Goal: Task Accomplishment & Management: Manage account settings

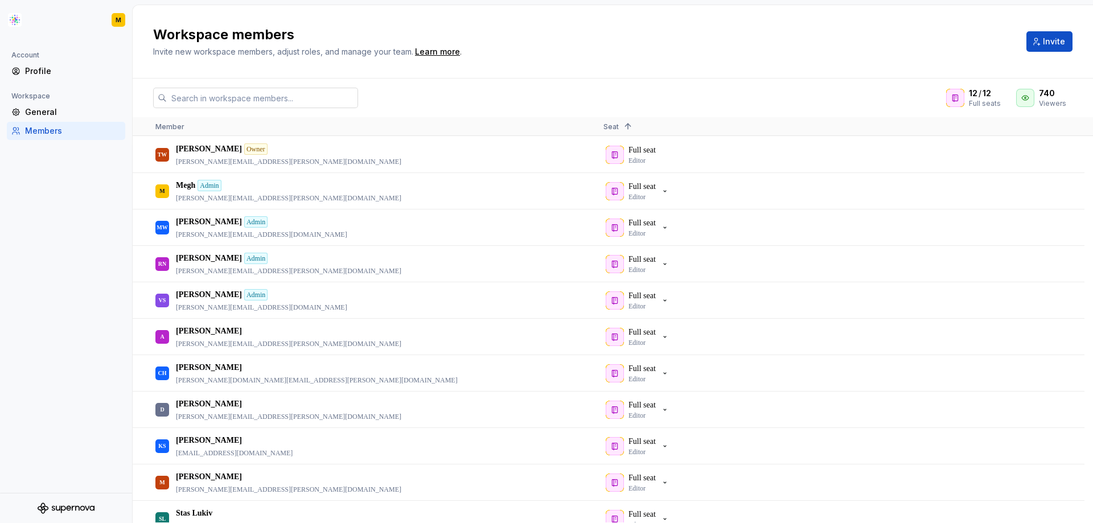
click at [341, 96] on input "text" at bounding box center [262, 98] width 191 height 20
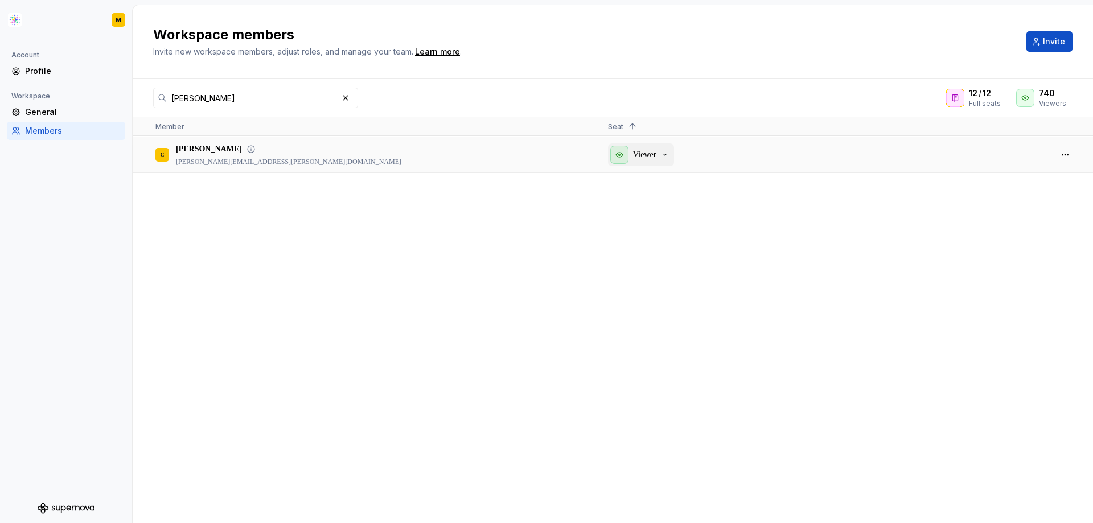
click at [663, 158] on icon "button" at bounding box center [664, 154] width 9 height 9
click at [1063, 155] on button "button" at bounding box center [1065, 155] width 16 height 16
click at [228, 94] on input "[PERSON_NAME]" at bounding box center [252, 98] width 171 height 20
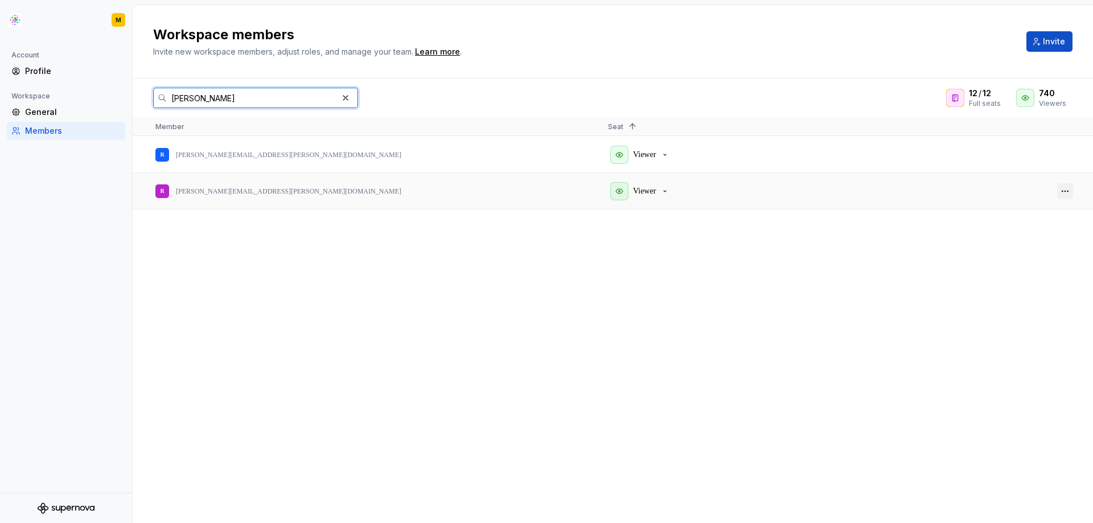
type input "[PERSON_NAME]"
click at [1069, 192] on button "button" at bounding box center [1065, 191] width 16 height 16
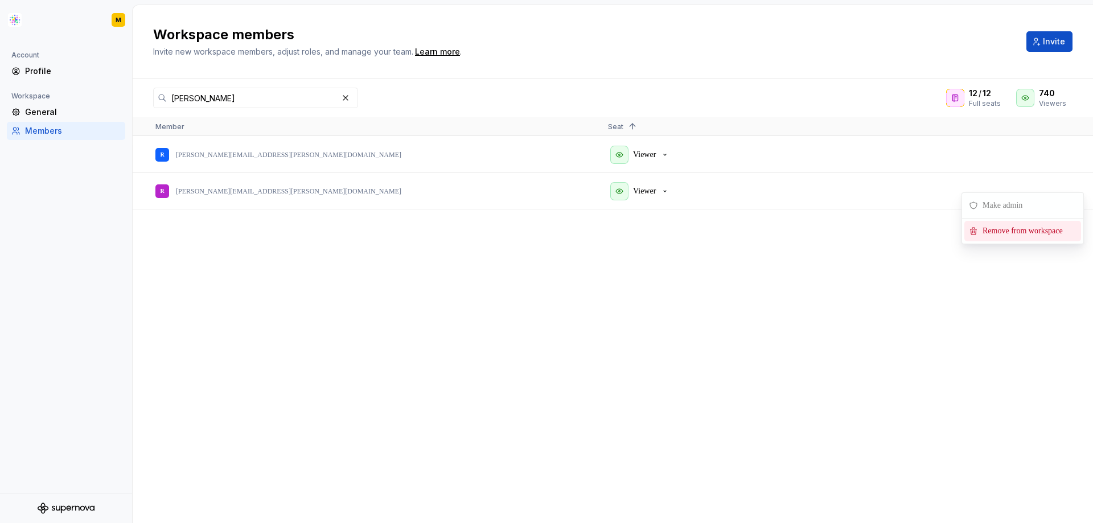
click at [658, 296] on div "[PERSON_NAME] [PERSON_NAME][EMAIL_ADDRESS][PERSON_NAME][DOMAIN_NAME] Viewer [PE…" at bounding box center [613, 330] width 960 height 386
drag, startPoint x: 263, startPoint y: 193, endPoint x: 176, endPoint y: 191, distance: 87.6
click at [176, 191] on div "[PERSON_NAME] [PERSON_NAME][EMAIL_ADDRESS][PERSON_NAME][DOMAIN_NAME]" at bounding box center [372, 191] width 434 height 35
drag, startPoint x: 176, startPoint y: 191, endPoint x: 241, endPoint y: 191, distance: 64.9
click at [241, 191] on p "[PERSON_NAME][EMAIL_ADDRESS][PERSON_NAME][DOMAIN_NAME]" at bounding box center [288, 191] width 225 height 9
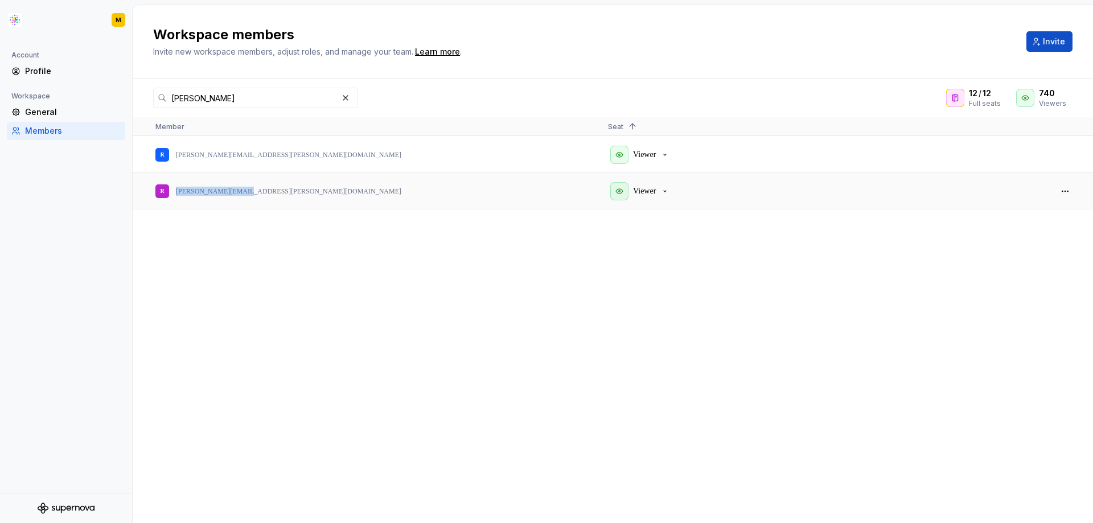
copy p "[PERSON_NAME][EMAIL_ADDRESS][PERSON_NAME][DOMAIN_NAME]"
click at [1045, 46] on span "Invite" at bounding box center [1053, 41] width 22 height 11
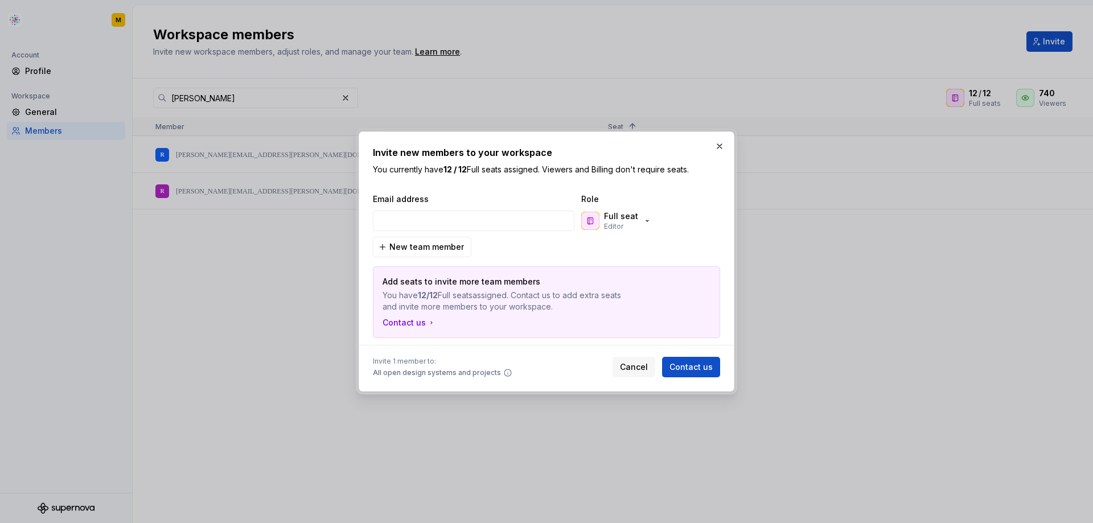
type input "[PERSON_NAME][EMAIL_ADDRESS][PERSON_NAME][DOMAIN_NAME]"
click at [646, 221] on icon "button" at bounding box center [647, 220] width 2 height 1
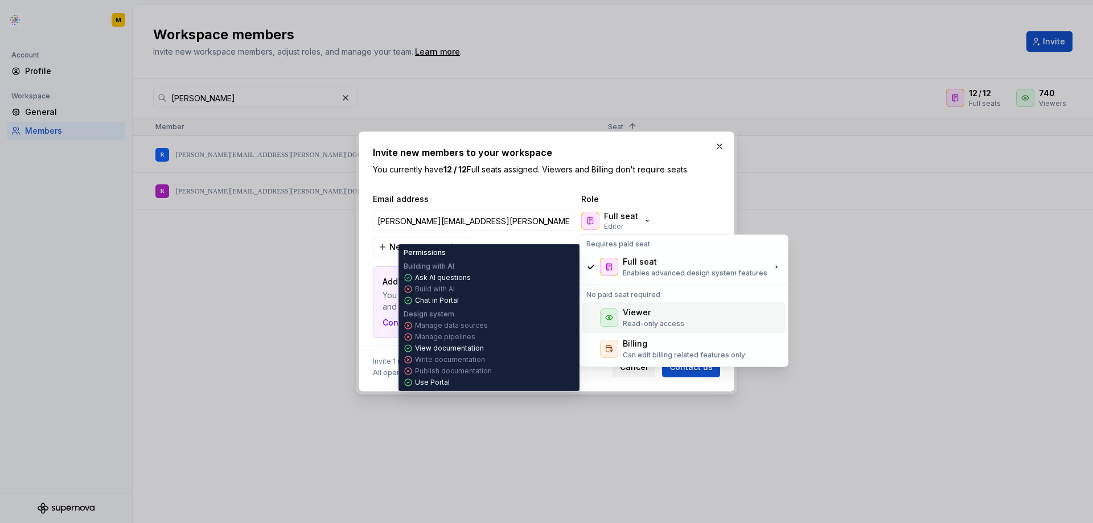
click at [662, 320] on p "Read-only access" at bounding box center [652, 323] width 61 height 9
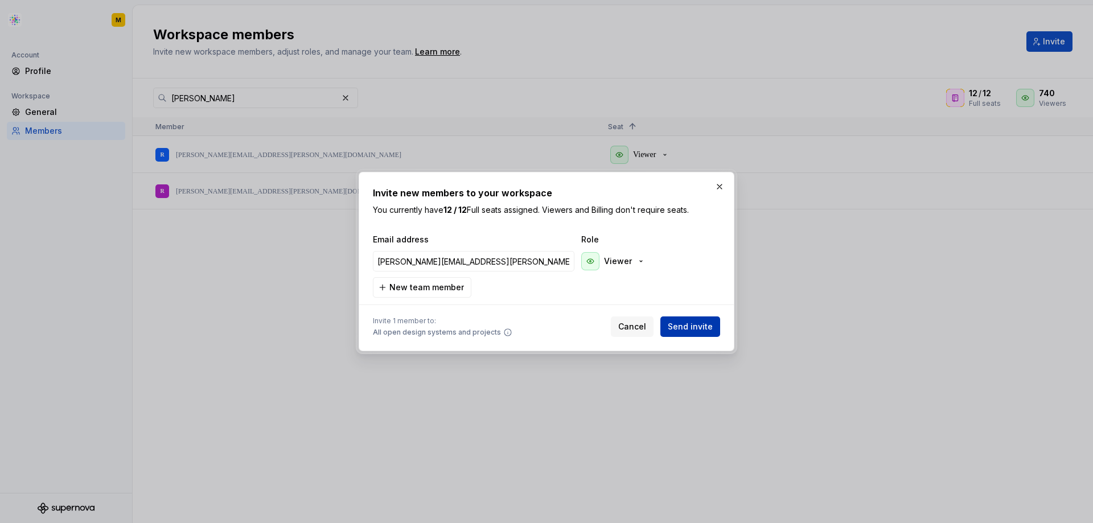
click at [708, 323] on span "Send invite" at bounding box center [689, 326] width 45 height 11
